Goal: Transaction & Acquisition: Purchase product/service

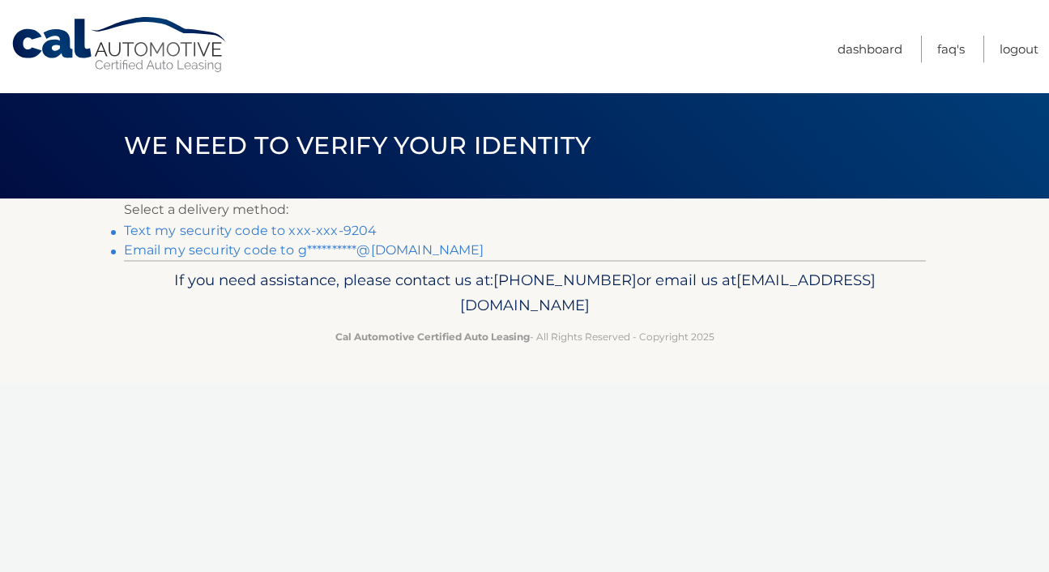
click at [267, 235] on link "Text my security code to xxx-xxx-9204" at bounding box center [251, 230] width 254 height 15
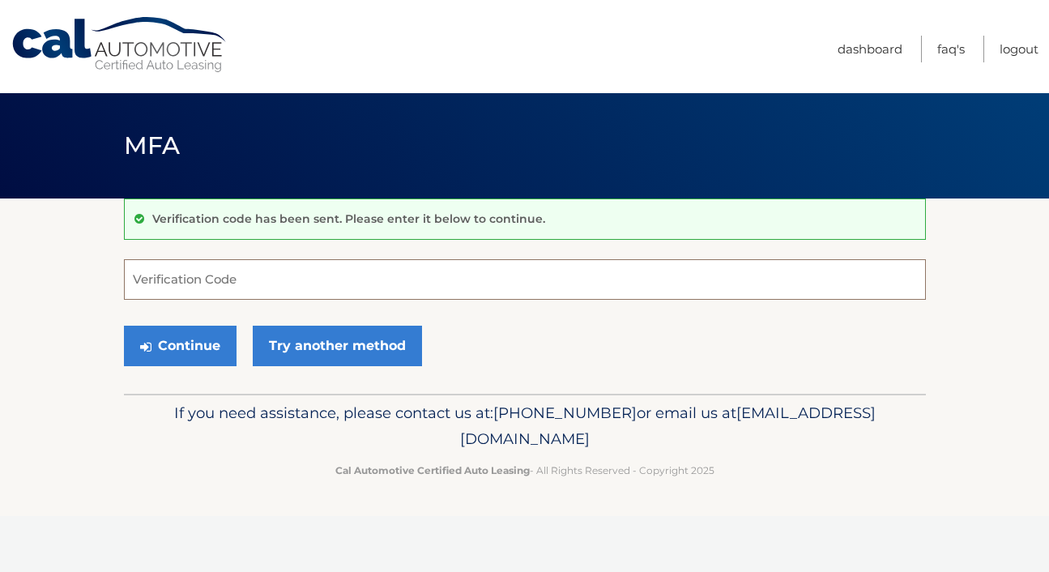
click at [201, 289] on input "Verification Code" at bounding box center [525, 279] width 802 height 41
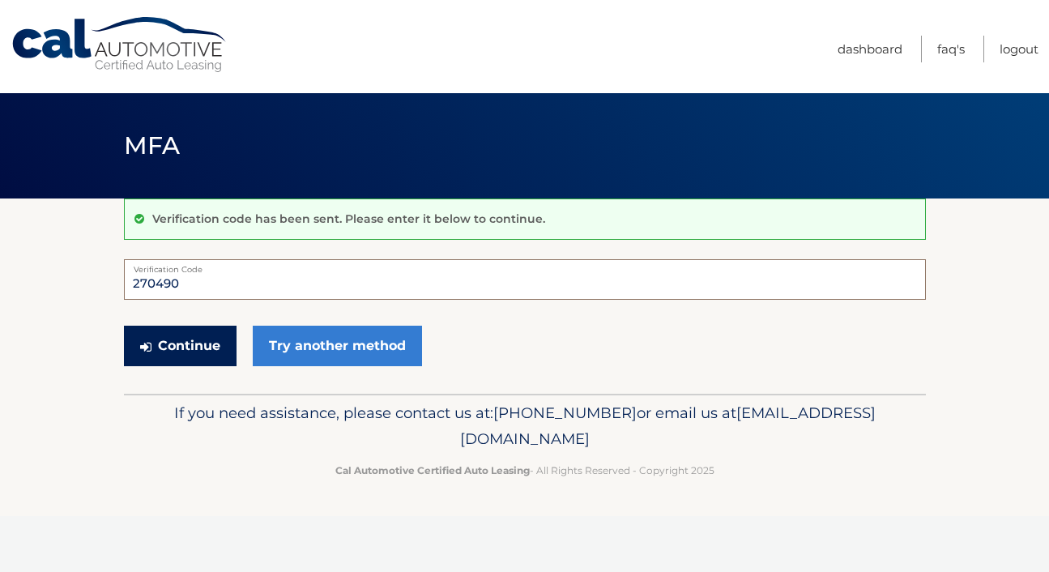
type input "270490"
click at [145, 340] on icon "submit" at bounding box center [145, 346] width 11 height 13
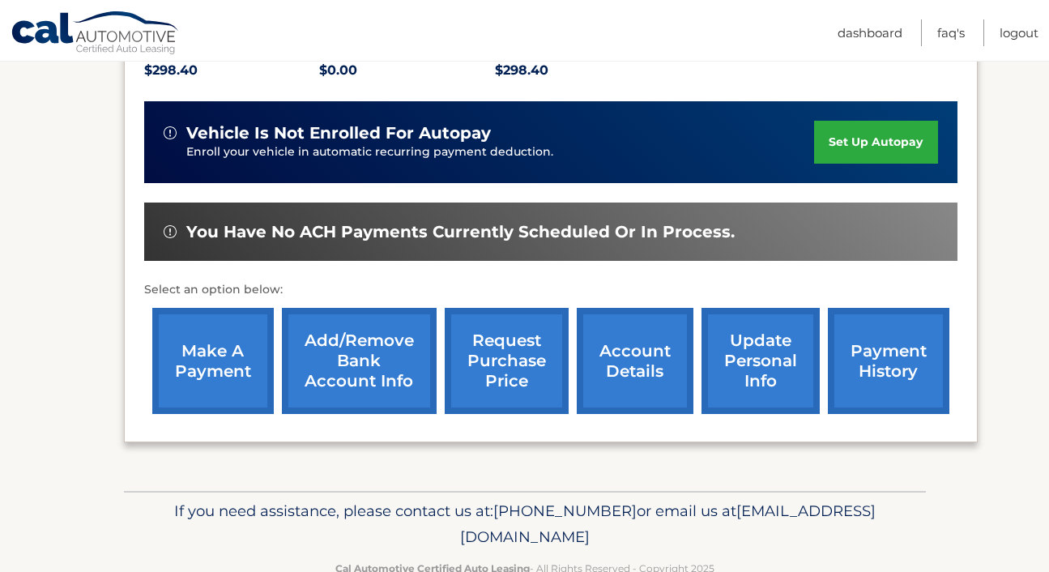
scroll to position [407, 0]
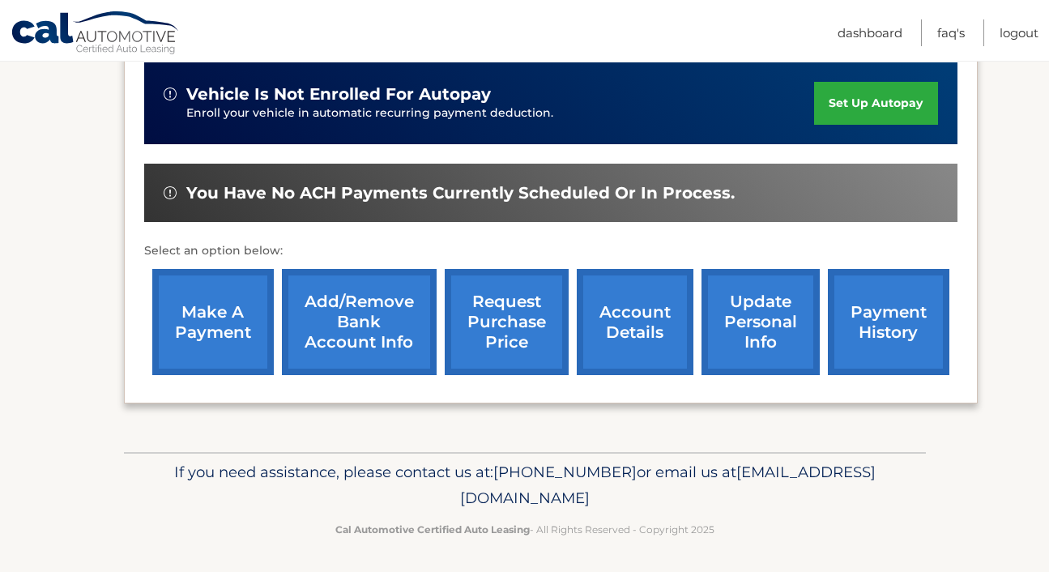
click at [247, 308] on link "make a payment" at bounding box center [213, 322] width 122 height 106
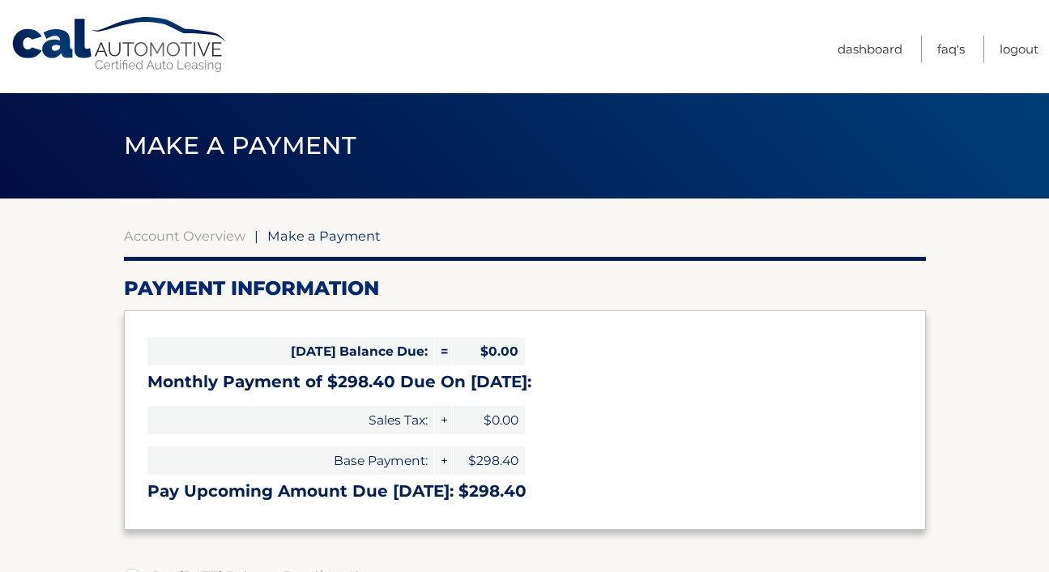
select select "NjA1ZDA1MDEtNGJkOC00NTNiLWFiMGItNWNjODQyZGZiMjY5"
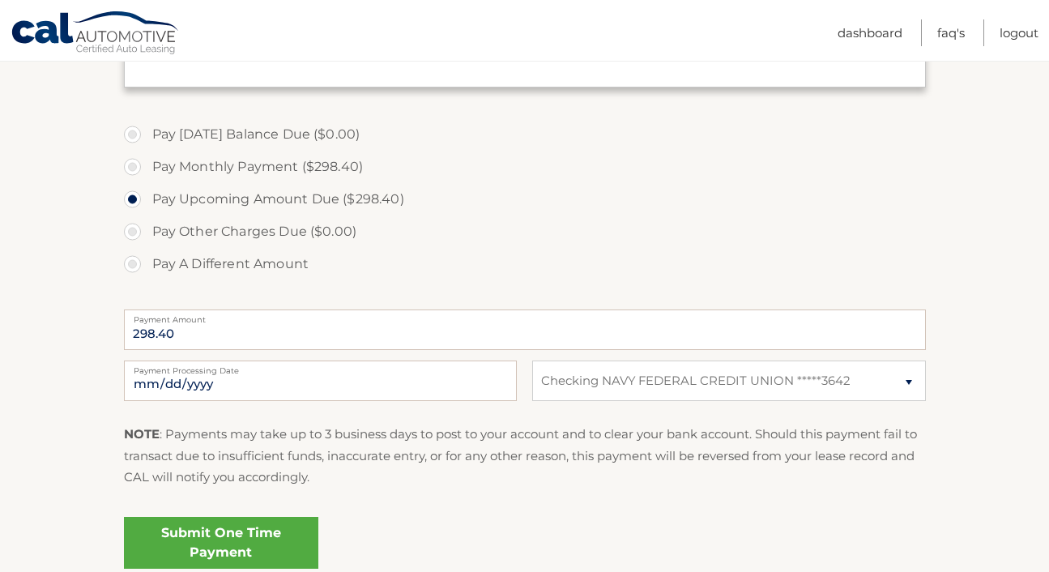
scroll to position [455, 0]
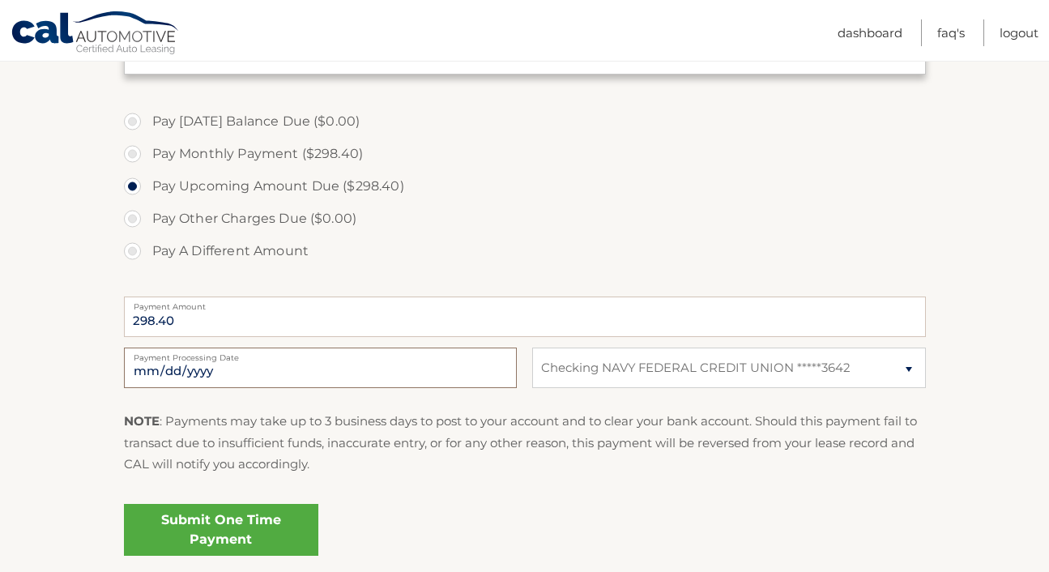
click at [207, 362] on input "[DATE]" at bounding box center [320, 368] width 393 height 41
type input "[DATE]"
click at [426, 476] on div "NOTE : Payments may take up to 3 business days to post to your account and to c…" at bounding box center [525, 449] width 802 height 76
click at [248, 515] on link "Submit One Time Payment" at bounding box center [221, 530] width 194 height 52
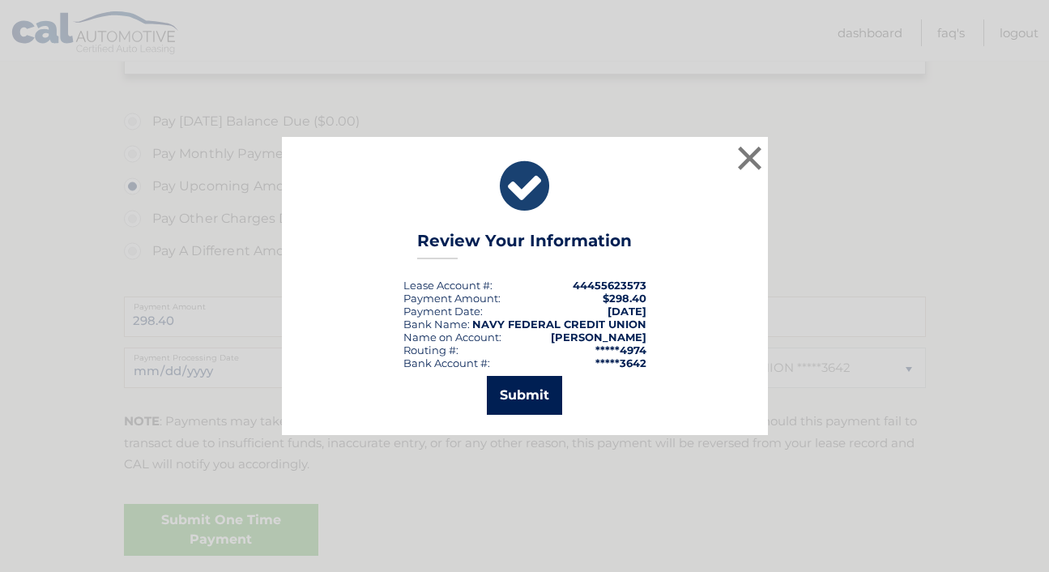
click at [532, 398] on button "Submit" at bounding box center [524, 395] width 75 height 39
